Goal: Transaction & Acquisition: Obtain resource

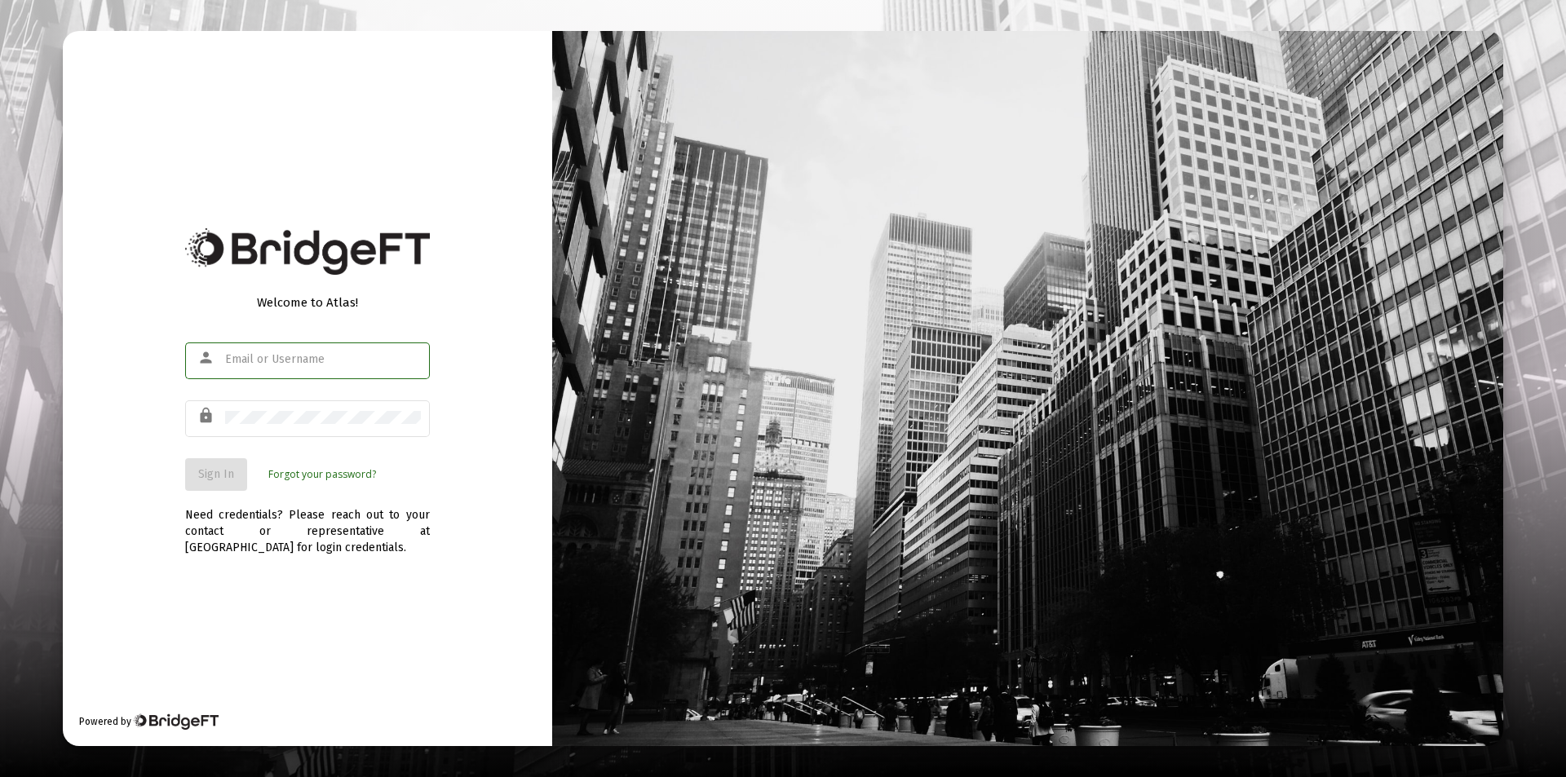
type input "[PERSON_NAME][EMAIL_ADDRESS][DOMAIN_NAME]"
click at [488, 517] on div "Welcome to Atlas! person [PERSON_NAME][EMAIL_ADDRESS][DOMAIN_NAME] lock Sign In…" at bounding box center [307, 388] width 489 height 715
click at [218, 463] on button "Sign In" at bounding box center [216, 474] width 62 height 33
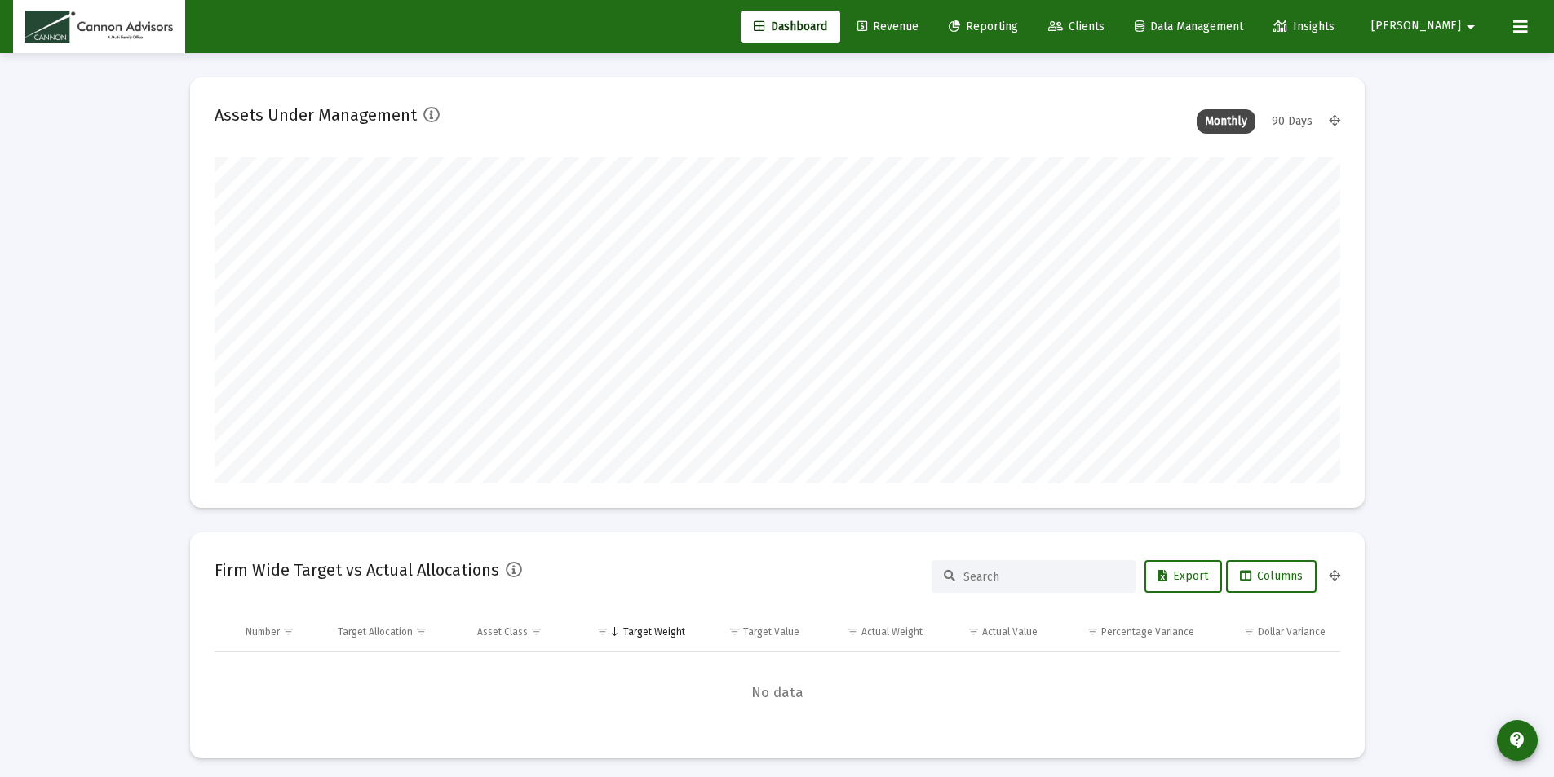
scroll to position [326, 606]
type input "2025-10-03"
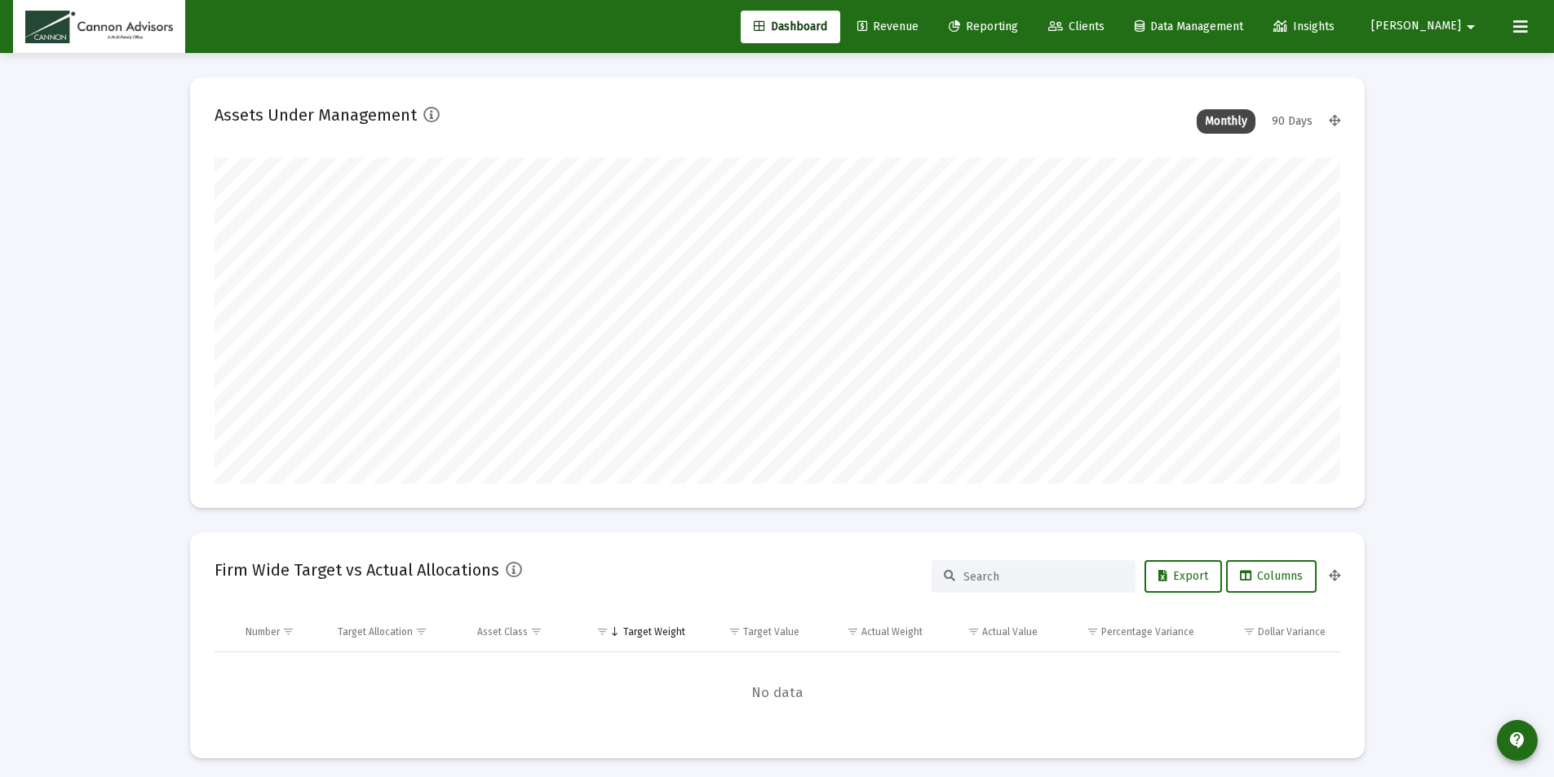
click at [1292, 118] on div "90 Days" at bounding box center [1291, 121] width 57 height 24
click at [1232, 118] on div "Monthly" at bounding box center [1225, 121] width 59 height 24
click at [1018, 23] on span "Reporting" at bounding box center [983, 27] width 69 height 14
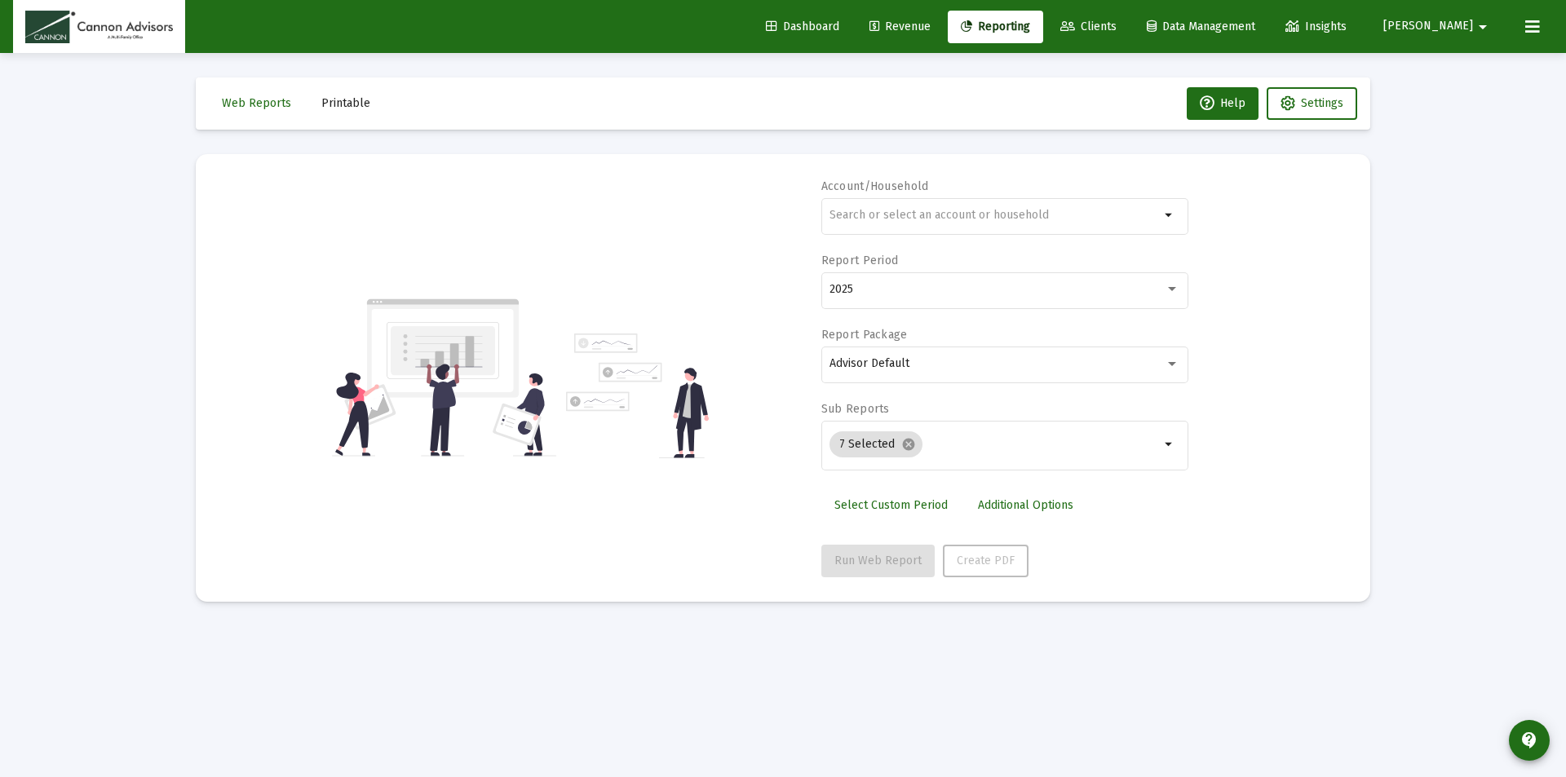
click at [337, 96] on span "Printable" at bounding box center [345, 103] width 49 height 14
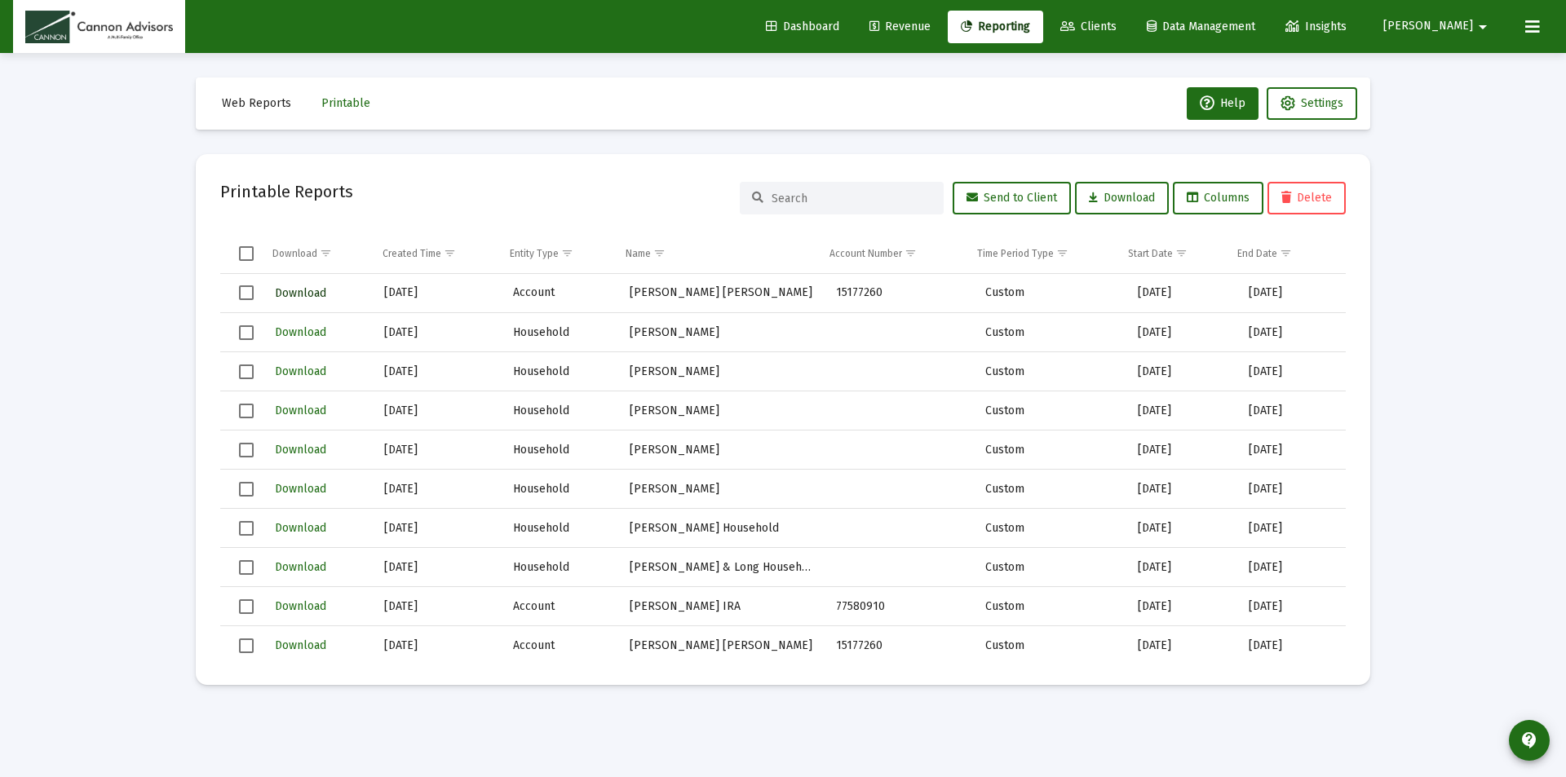
click at [306, 294] on span "Download" at bounding box center [300, 293] width 51 height 14
